Goal: Task Accomplishment & Management: Use online tool/utility

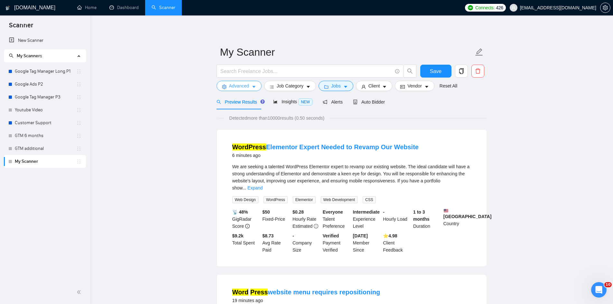
click at [245, 89] on span "Advanced" at bounding box center [239, 85] width 20 height 7
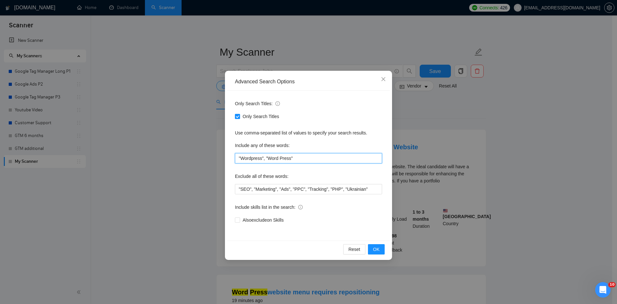
click at [307, 160] on input ""Wordpress", "Word Press"" at bounding box center [308, 158] width 147 height 10
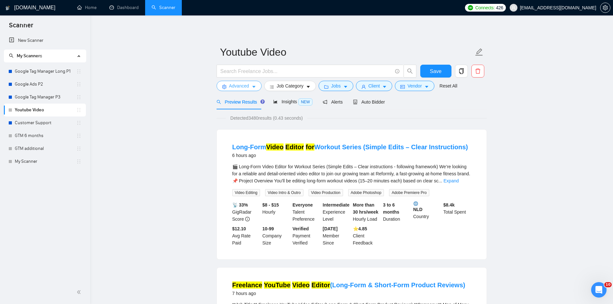
click at [249, 87] on button "Advanced" at bounding box center [238, 86] width 45 height 10
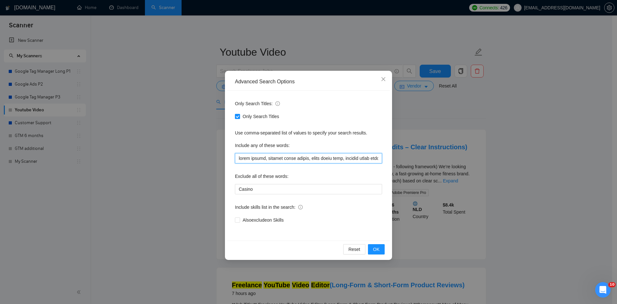
drag, startPoint x: 285, startPoint y: 158, endPoint x: 359, endPoint y: 159, distance: 73.7
click at [359, 159] on input "text" at bounding box center [308, 158] width 147 height 10
click at [412, 130] on div "Advanced Search Options Only Search Titles: Only Search Titles Use comma-separa…" at bounding box center [308, 152] width 617 height 304
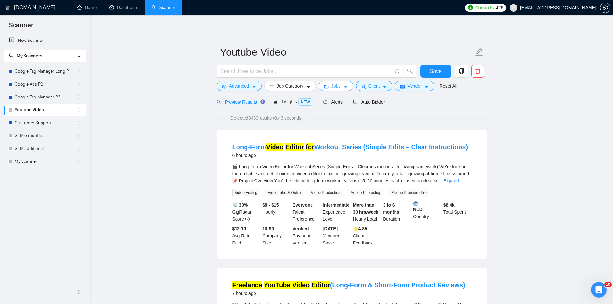
click at [331, 89] on span "Jobs" at bounding box center [336, 85] width 10 height 7
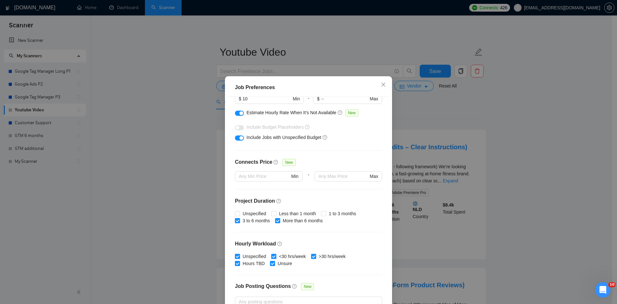
scroll to position [150, 0]
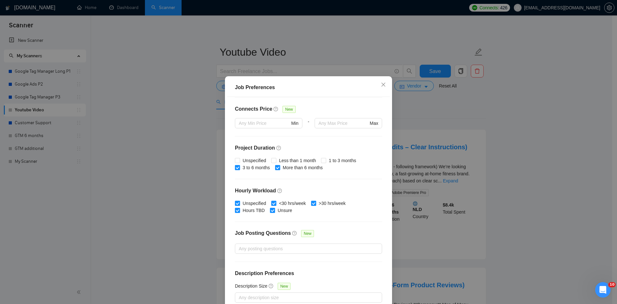
click at [443, 124] on div "Job Preferences Budget Project Type All Fixed Price Hourly Rate Fixed Price Bud…" at bounding box center [308, 152] width 617 height 304
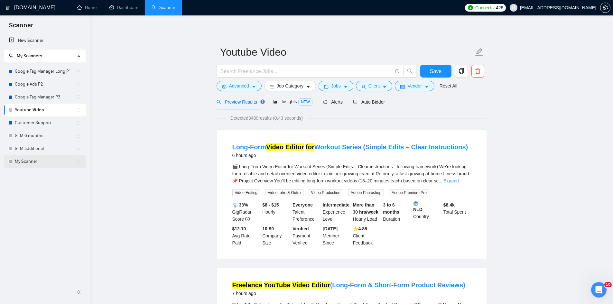
click at [34, 158] on link "My Scanner" at bounding box center [45, 161] width 61 height 13
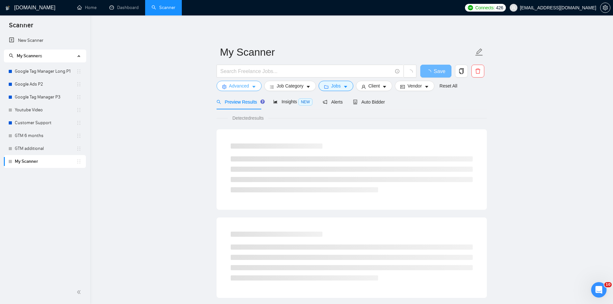
click at [243, 89] on span "Advanced" at bounding box center [239, 85] width 20 height 7
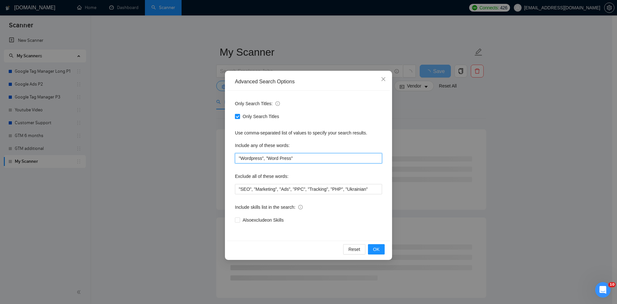
click at [253, 156] on input ""Wordpress", "Word Press"" at bounding box center [308, 158] width 147 height 10
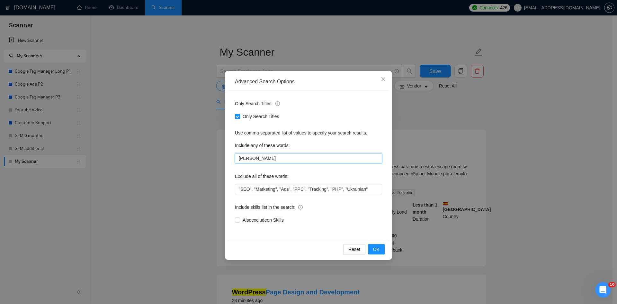
type input "Y"
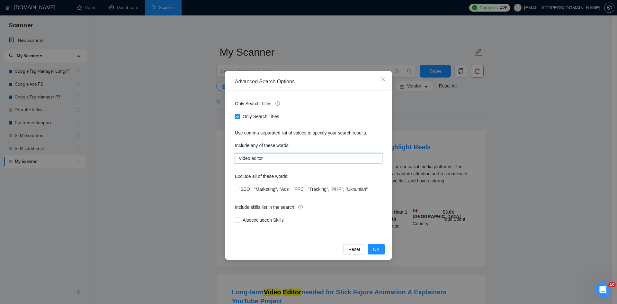
type input "Video Editor, Youtube Video Editor, Video Voice over"
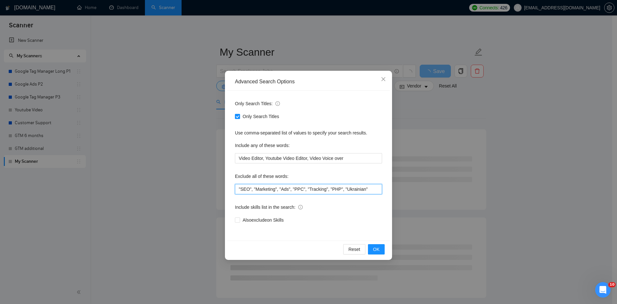
click at [370, 191] on input ""SEO", "Marketing", "Ads", "PPC", "Tracking", "PHP", "Ukrainian"" at bounding box center [308, 189] width 147 height 10
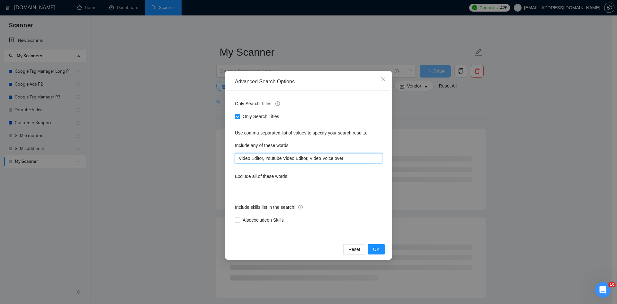
click at [357, 160] on input "Video Editor, Youtube Video Editor, Video Voice over" at bounding box center [308, 158] width 147 height 10
click at [352, 149] on div "Include any of these words:" at bounding box center [308, 146] width 147 height 13
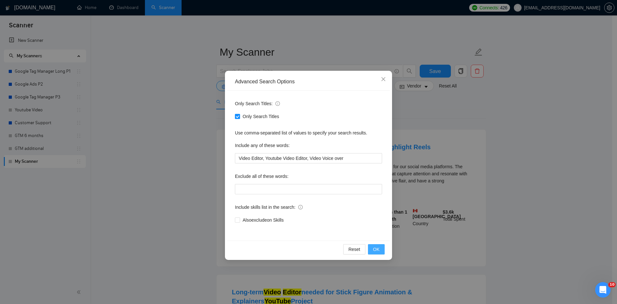
click at [381, 250] on button "OK" at bounding box center [376, 249] width 17 height 10
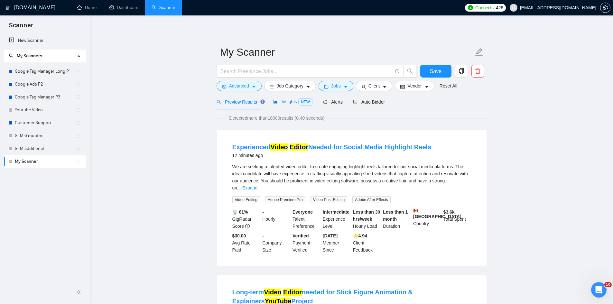
click at [284, 102] on span "Insights NEW" at bounding box center [292, 101] width 39 height 5
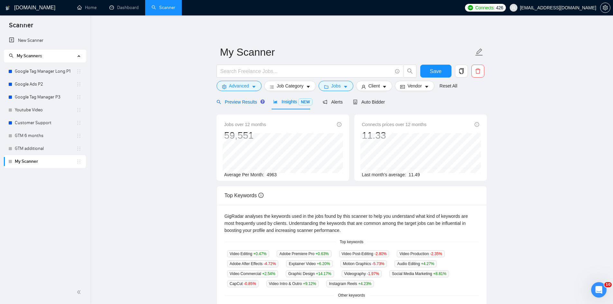
click at [243, 103] on span "Preview Results" at bounding box center [239, 101] width 46 height 5
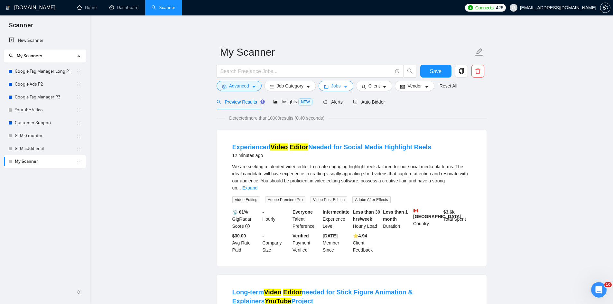
click at [334, 84] on span "Jobs" at bounding box center [336, 85] width 10 height 7
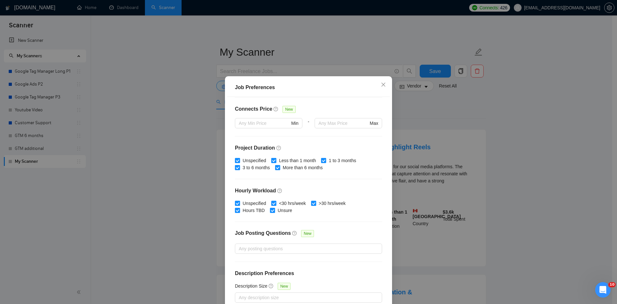
drag, startPoint x: 243, startPoint y: 162, endPoint x: 272, endPoint y: 161, distance: 29.0
click at [243, 161] on span "Unspecified" at bounding box center [254, 160] width 29 height 7
click at [240, 161] on input "Unspecified" at bounding box center [237, 160] width 5 height 5
checkbox input "false"
click at [277, 159] on span "Less than 1 month" at bounding box center [298, 160] width 42 height 7
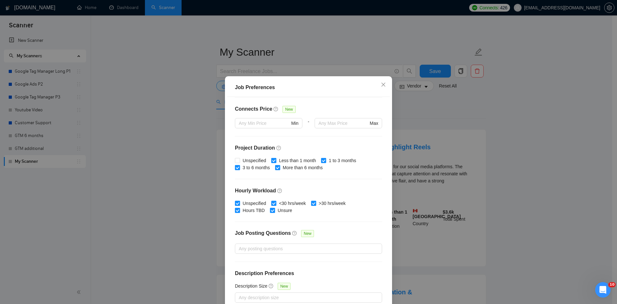
click at [275, 159] on input "Less than 1 month" at bounding box center [273, 160] width 5 height 5
checkbox input "false"
click at [323, 159] on input "1 to 3 months" at bounding box center [323, 160] width 5 height 5
checkbox input "false"
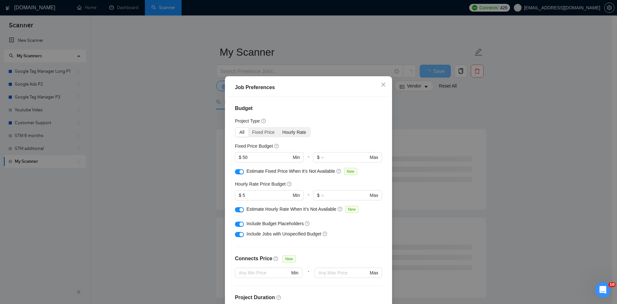
click at [286, 132] on div "Hourly Rate" at bounding box center [295, 132] width 32 height 9
click at [279, 128] on input "Hourly Rate" at bounding box center [279, 128] width 0 height 0
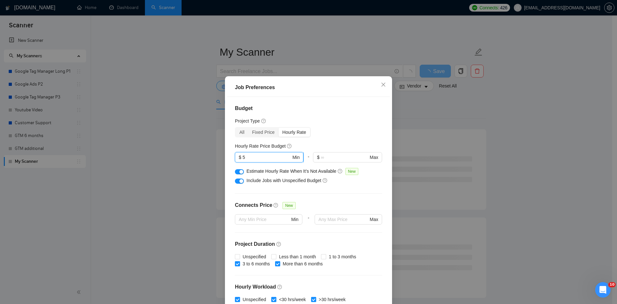
drag, startPoint x: 251, startPoint y: 158, endPoint x: 239, endPoint y: 158, distance: 11.9
click at [239, 158] on span "$ 5 Min" at bounding box center [269, 157] width 69 height 10
click at [345, 122] on div "Project Type" at bounding box center [308, 120] width 147 height 7
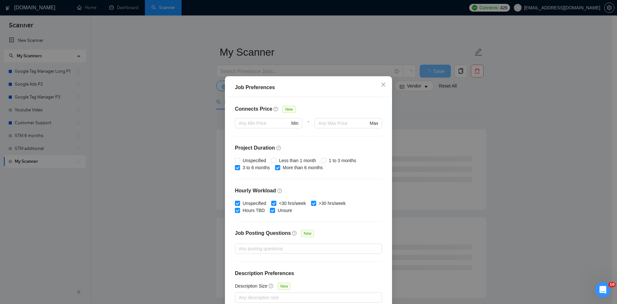
scroll to position [34, 0]
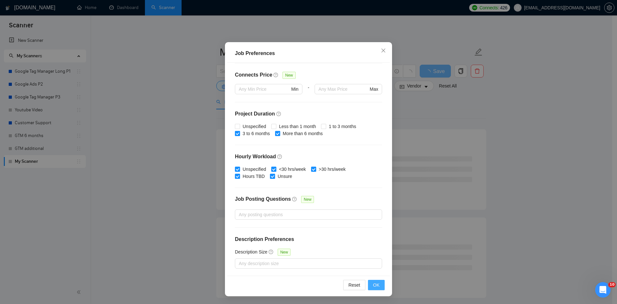
click at [375, 283] on span "OK" at bounding box center [376, 284] width 6 height 7
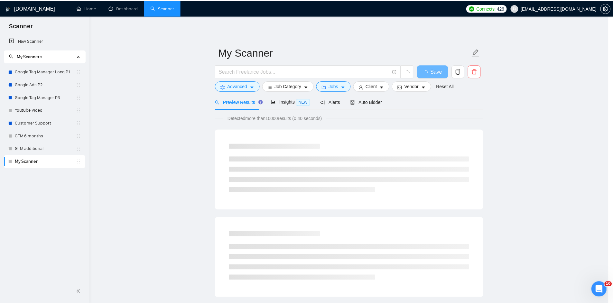
scroll to position [0, 0]
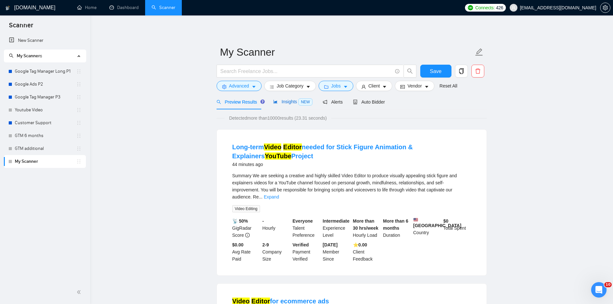
click at [280, 104] on span "Insights NEW" at bounding box center [292, 101] width 39 height 5
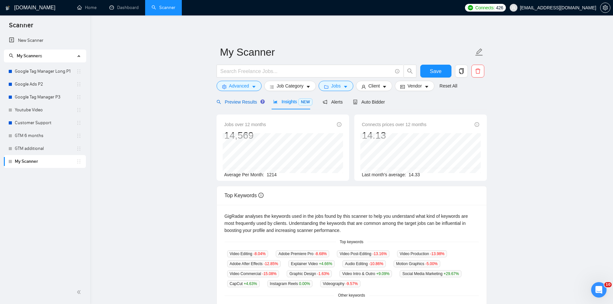
click at [242, 105] on div "Preview Results" at bounding box center [239, 101] width 46 height 7
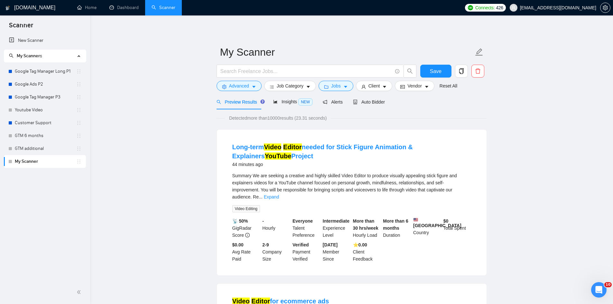
click at [279, 194] on link "Expand" at bounding box center [271, 196] width 15 height 5
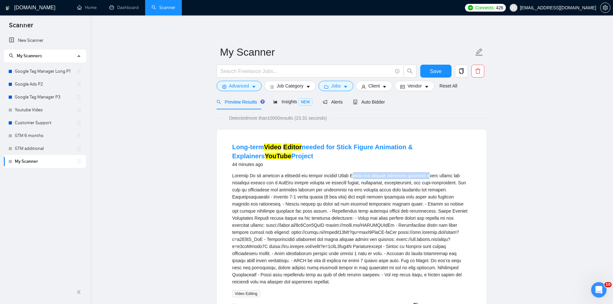
drag, startPoint x: 354, startPoint y: 176, endPoint x: 435, endPoint y: 178, distance: 80.4
click at [429, 177] on div "Summary\aWe are seeking a creative and highly skilled Video Editor to produce v…" at bounding box center [351, 228] width 239 height 113
drag, startPoint x: 336, startPoint y: 138, endPoint x: 369, endPoint y: 150, distance: 35.2
click at [369, 150] on li "Long-term Video Editor needed for Stick Figure Animation & Explainers YouTube P…" at bounding box center [351, 244] width 254 height 215
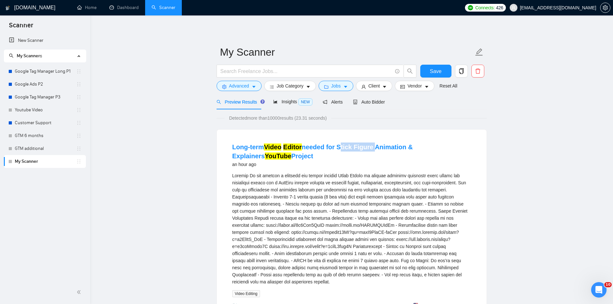
copy link "Stick Figure"
click at [236, 87] on span "Advanced" at bounding box center [239, 85] width 20 height 7
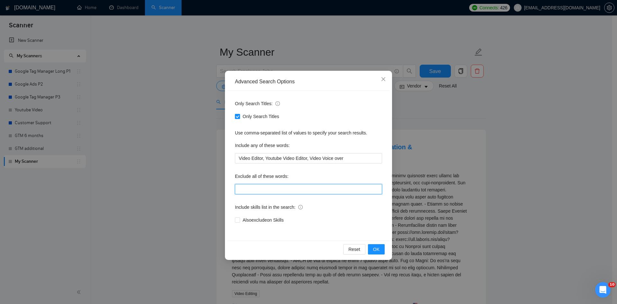
click at [266, 188] on input "text" at bounding box center [308, 189] width 147 height 10
paste input "Stick Figure"
click at [240, 189] on input "Stick"" at bounding box center [308, 189] width 147 height 10
click at [268, 188] on input ""Stick"" at bounding box center [308, 189] width 147 height 10
click at [374, 250] on span "OK" at bounding box center [376, 249] width 6 height 7
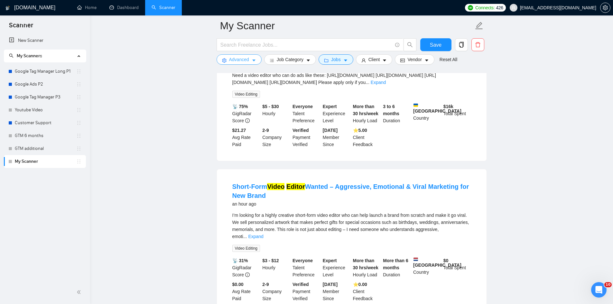
scroll to position [129, 0]
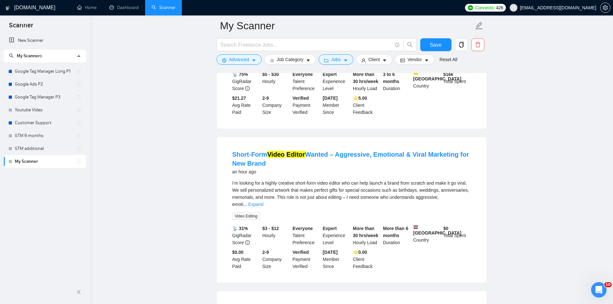
click at [263, 203] on link "Expand" at bounding box center [255, 204] width 15 height 5
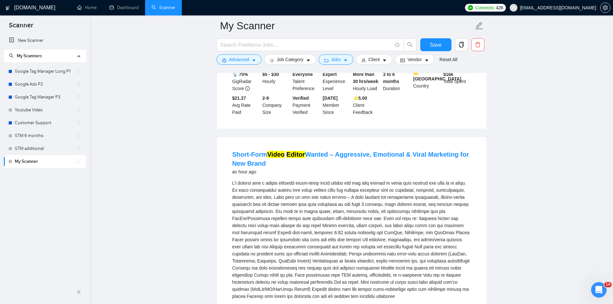
scroll to position [161, 0]
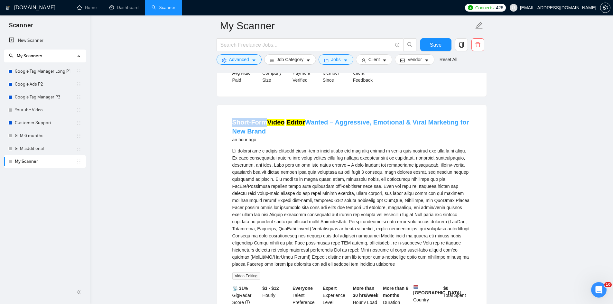
drag, startPoint x: 232, startPoint y: 123, endPoint x: 264, endPoint y: 130, distance: 33.1
click at [264, 130] on li "Short-Form Video Editor Wanted – Aggressive, Emotional & Viral Marketing for Ne…" at bounding box center [351, 224] width 254 height 222
copy link "Short-Form"
click at [241, 59] on span "Advanced" at bounding box center [239, 59] width 20 height 7
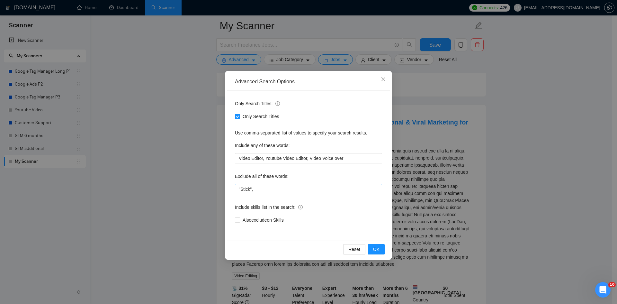
drag, startPoint x: 294, startPoint y: 182, endPoint x: 294, endPoint y: 191, distance: 8.4
click at [294, 183] on div "Exclude all of these words:" at bounding box center [308, 177] width 147 height 13
click at [294, 191] on input ""Stick"," at bounding box center [308, 189] width 147 height 10
paste input "Short-Form"
click at [313, 191] on input ""Stick", "Short-Form"" at bounding box center [308, 189] width 147 height 10
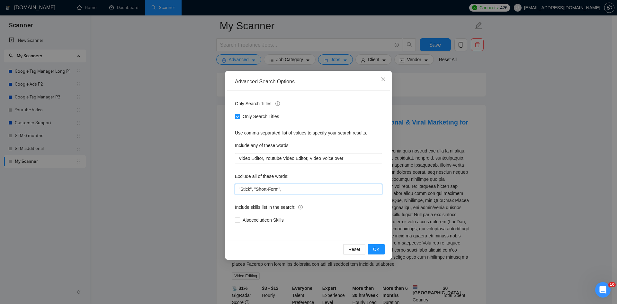
paste input "Short-Form"
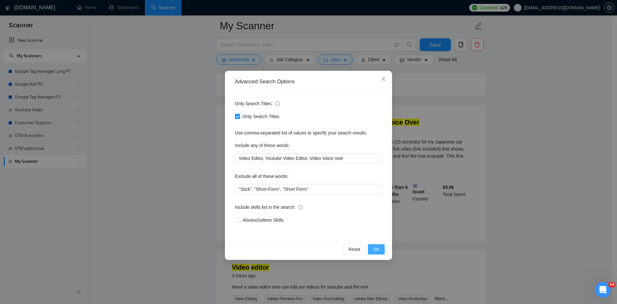
click at [377, 249] on span "OK" at bounding box center [376, 249] width 6 height 7
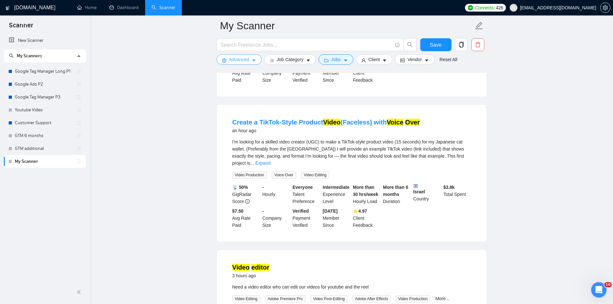
scroll to position [129, 0]
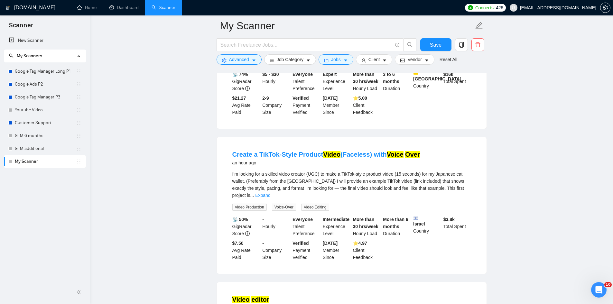
click at [311, 181] on span "I’m looking for a skilled video creator (UGC) to make a TikTok-style product vi…" at bounding box center [348, 184] width 232 height 26
copy span "UGC"
click at [239, 59] on span "Advanced" at bounding box center [239, 59] width 20 height 7
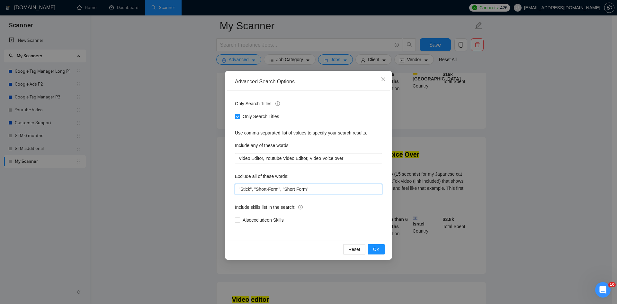
click at [317, 191] on input ""Stick", "Short-Form", "Short Form"" at bounding box center [308, 189] width 147 height 10
paste input "UGC"
click at [378, 251] on span "OK" at bounding box center [376, 249] width 6 height 7
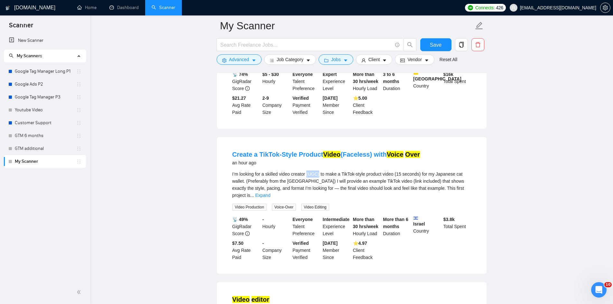
drag, startPoint x: 319, startPoint y: 181, endPoint x: 309, endPoint y: 182, distance: 10.1
click at [308, 181] on span "I’m looking for a skilled video creator (UGC) to make a TikTok-style product vi…" at bounding box center [348, 184] width 232 height 26
copy span "UGC)"
click at [235, 59] on span "Advanced" at bounding box center [239, 59] width 20 height 7
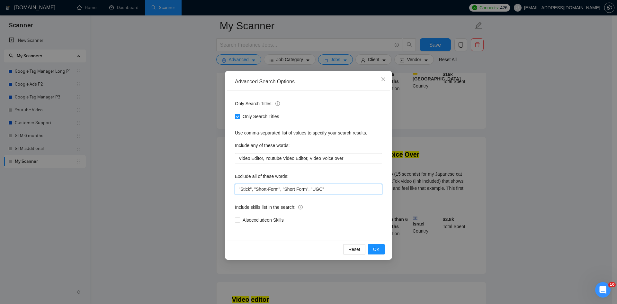
click at [334, 186] on input ""Stick", "Short-Form", "Short Form", "UGC"" at bounding box center [308, 189] width 147 height 10
paste input "UGC)"
click at [351, 191] on input ""Stick", "Short-Form", "Short Form", "UGC", "UGC)"" at bounding box center [308, 189] width 147 height 10
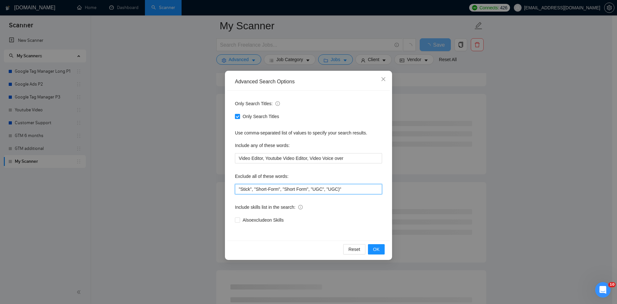
click at [327, 190] on input ""Stick", "Short-Form", "Short Form", "UGC", "UGC)"" at bounding box center [308, 189] width 147 height 10
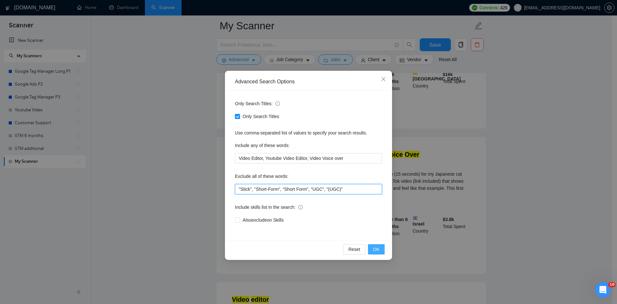
type input ""Stick", "Short-Form", "Short Form", "UGC", "(UGC)""
click at [375, 252] on span "OK" at bounding box center [376, 249] width 6 height 7
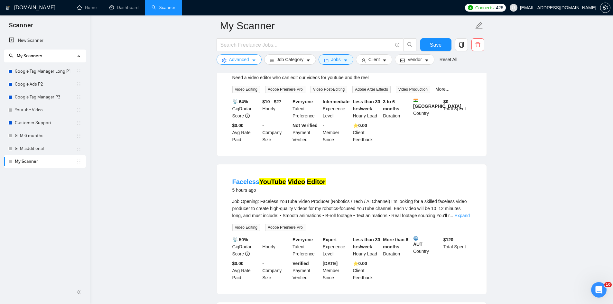
scroll to position [257, 0]
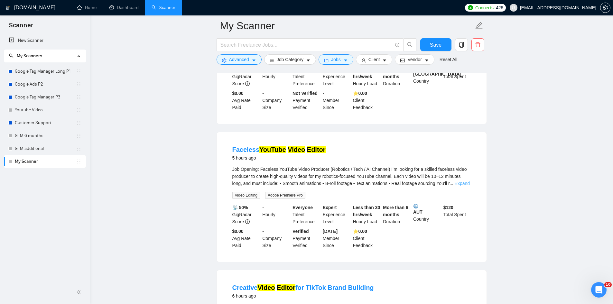
click at [458, 186] on link "Expand" at bounding box center [461, 183] width 15 height 5
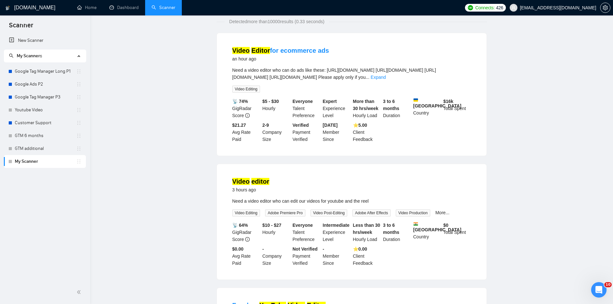
scroll to position [0, 0]
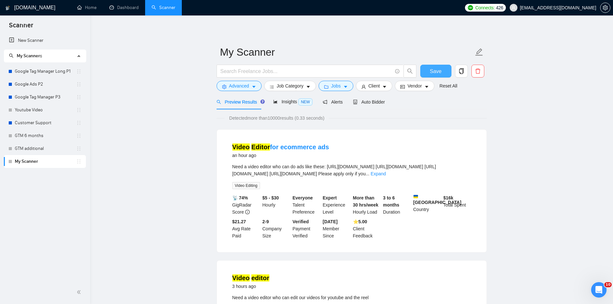
click at [442, 69] on button "Save" at bounding box center [435, 71] width 31 height 13
